Goal: Find specific page/section: Find specific page/section

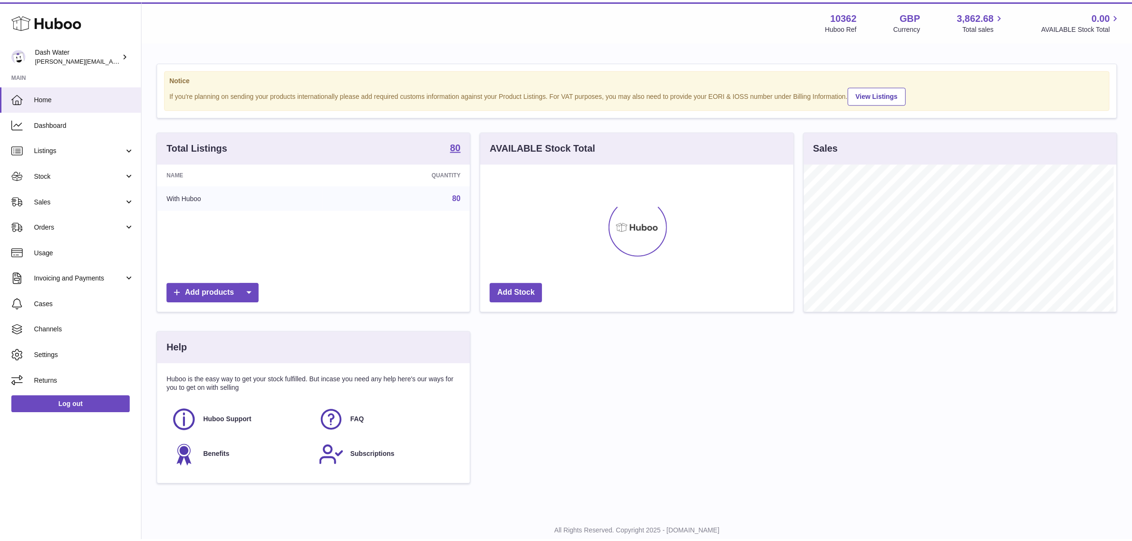
scroll to position [148, 315]
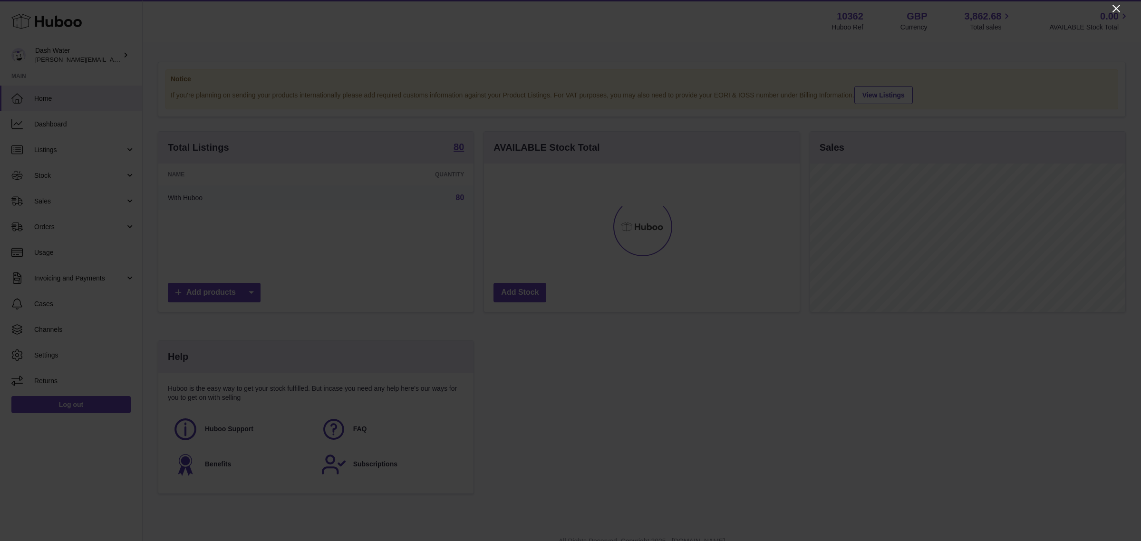
drag, startPoint x: 1140, startPoint y: 33, endPoint x: 1116, endPoint y: 12, distance: 32.3
click at [1116, 12] on icon "Close" at bounding box center [1115, 8] width 11 height 11
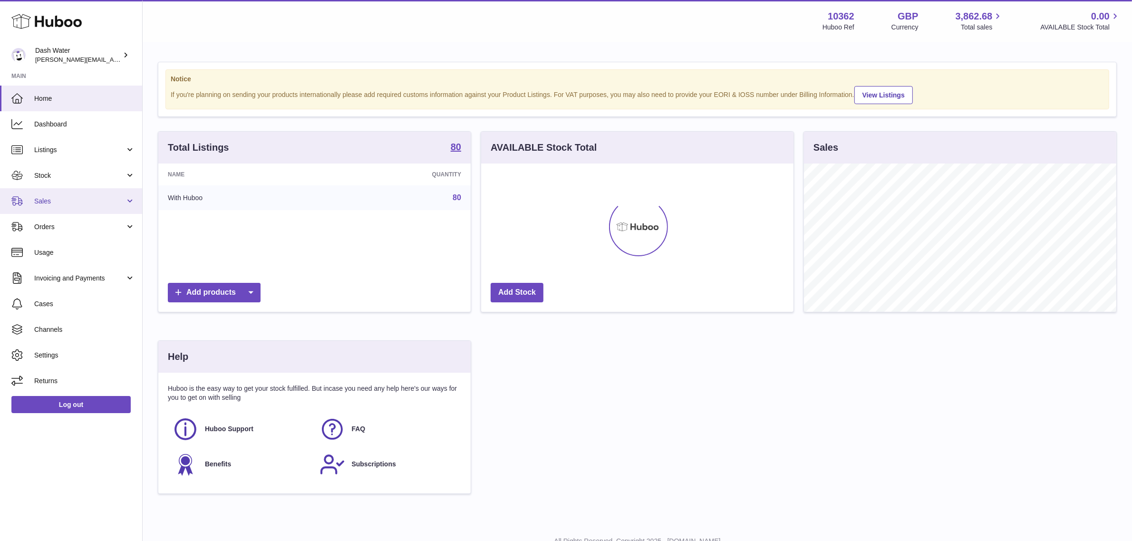
click at [54, 197] on span "Sales" at bounding box center [79, 201] width 91 height 9
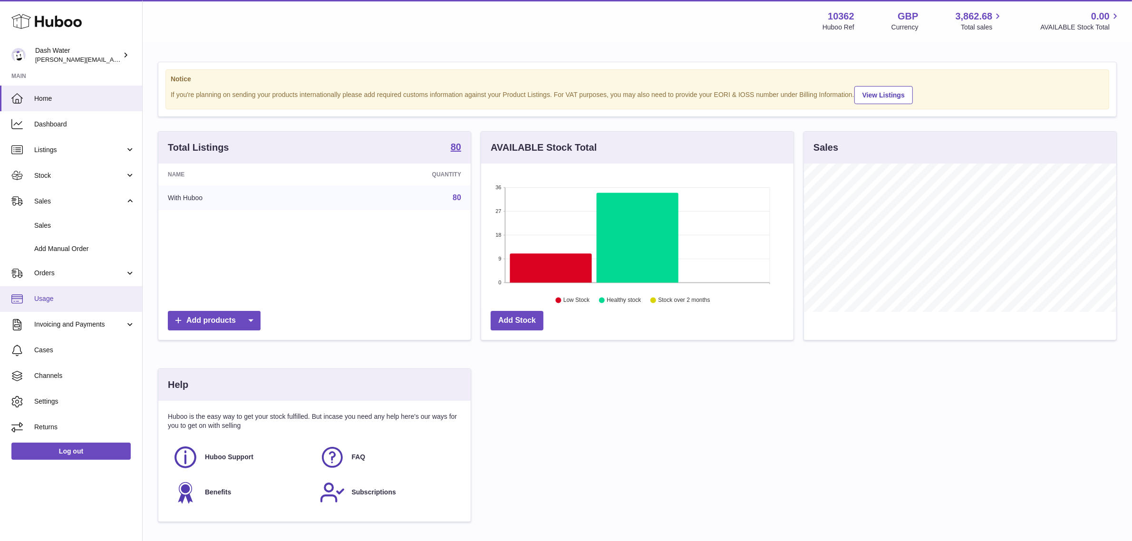
click at [51, 286] on link "Usage" at bounding box center [71, 299] width 142 height 26
click at [51, 276] on span "Orders" at bounding box center [79, 273] width 91 height 9
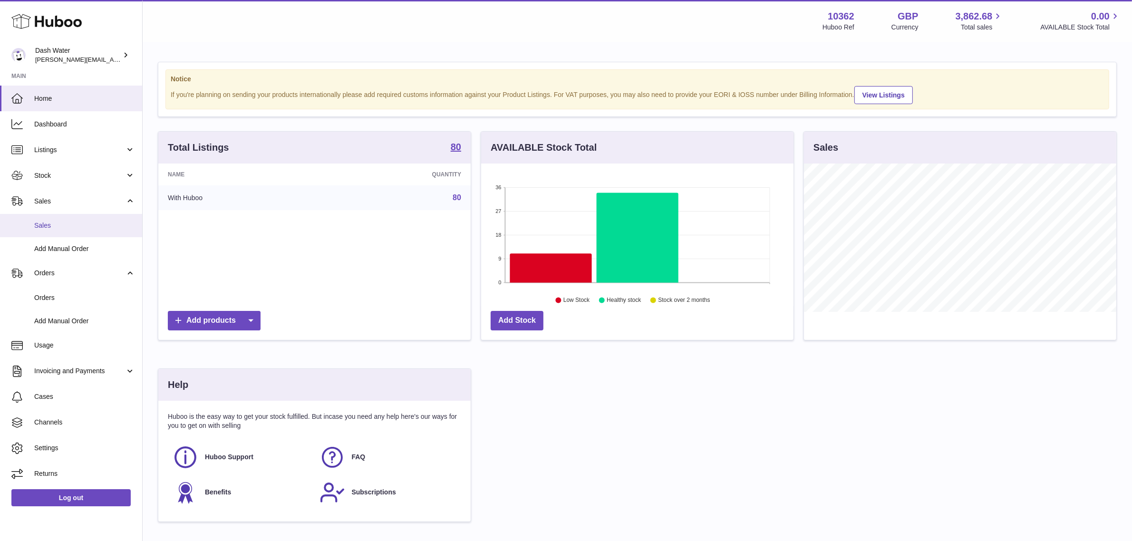
click at [55, 231] on link "Sales" at bounding box center [71, 225] width 142 height 23
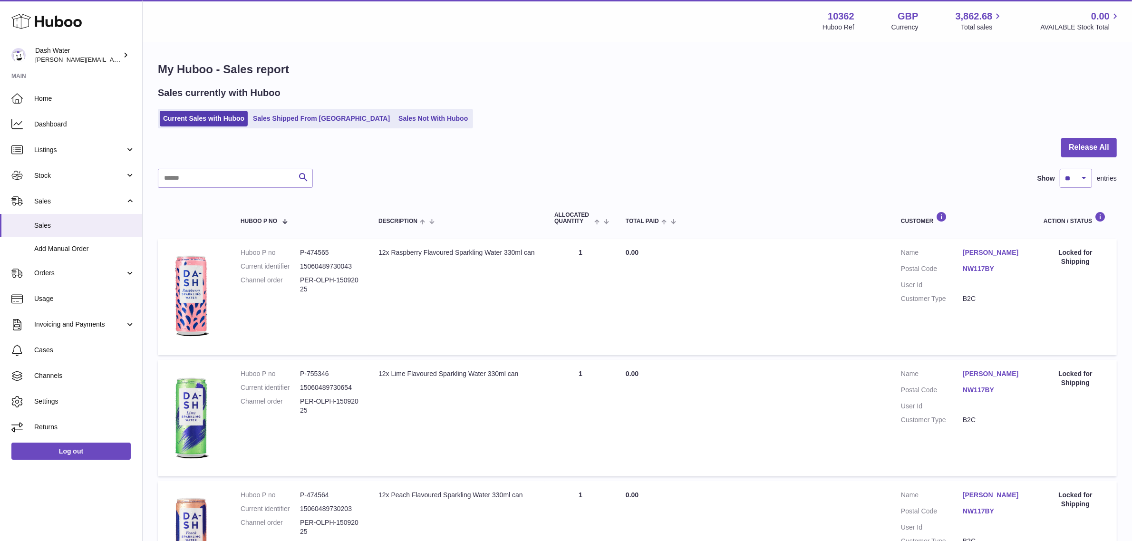
click at [984, 255] on link "[PERSON_NAME]" at bounding box center [994, 252] width 62 height 9
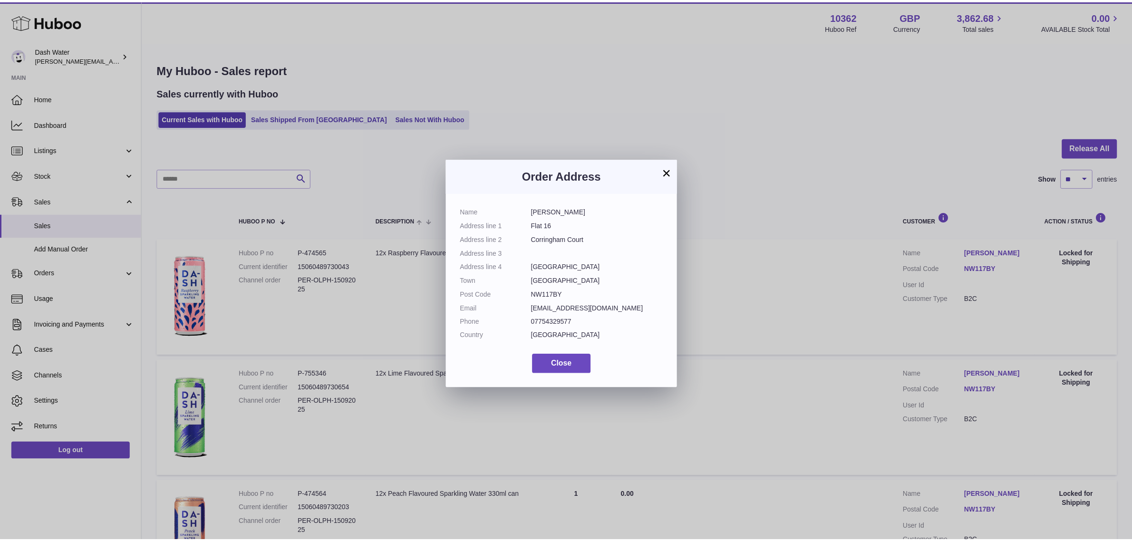
scroll to position [14, 0]
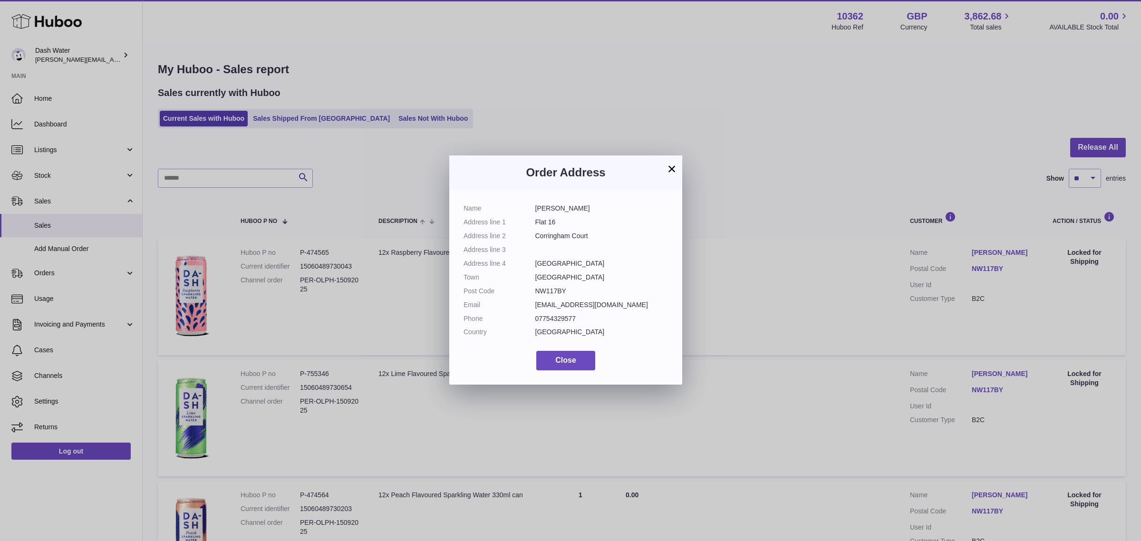
click at [669, 167] on button "×" at bounding box center [671, 168] width 11 height 11
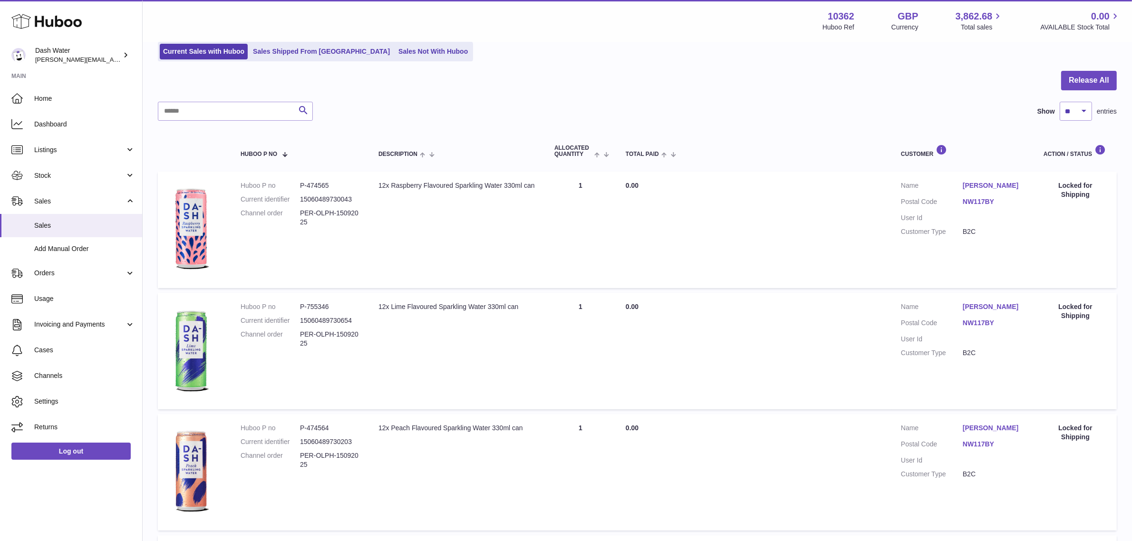
scroll to position [59, 0]
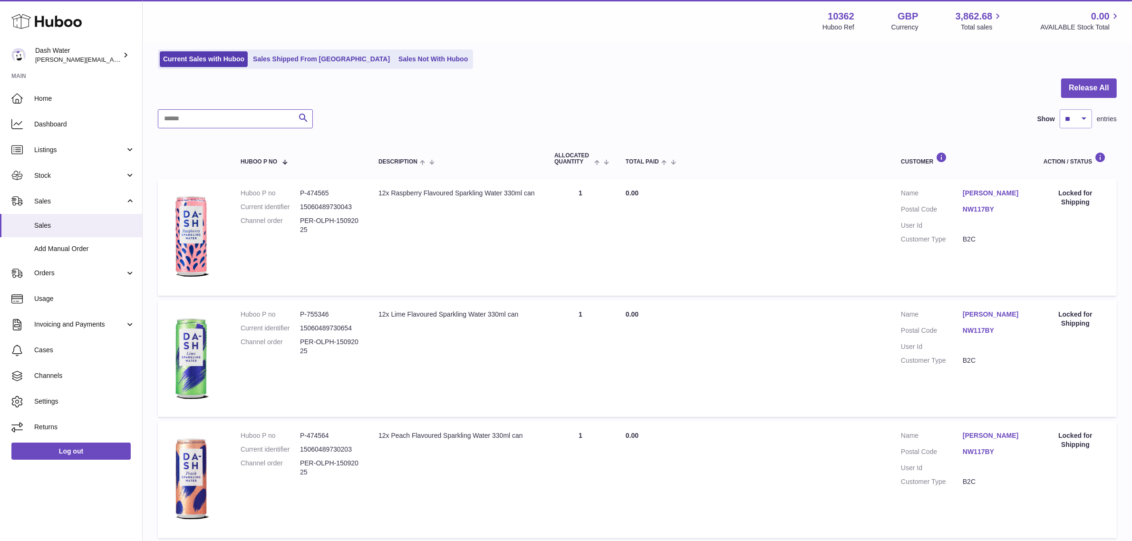
click at [237, 109] on input "text" at bounding box center [235, 118] width 155 height 19
click at [47, 88] on link "Home" at bounding box center [71, 99] width 142 height 26
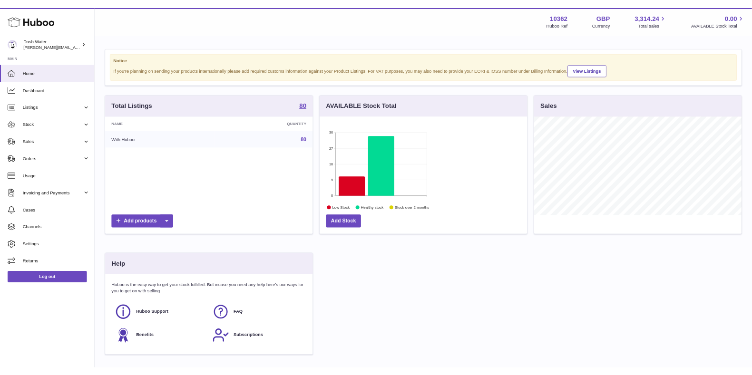
scroll to position [148, 185]
